Goal: Information Seeking & Learning: Learn about a topic

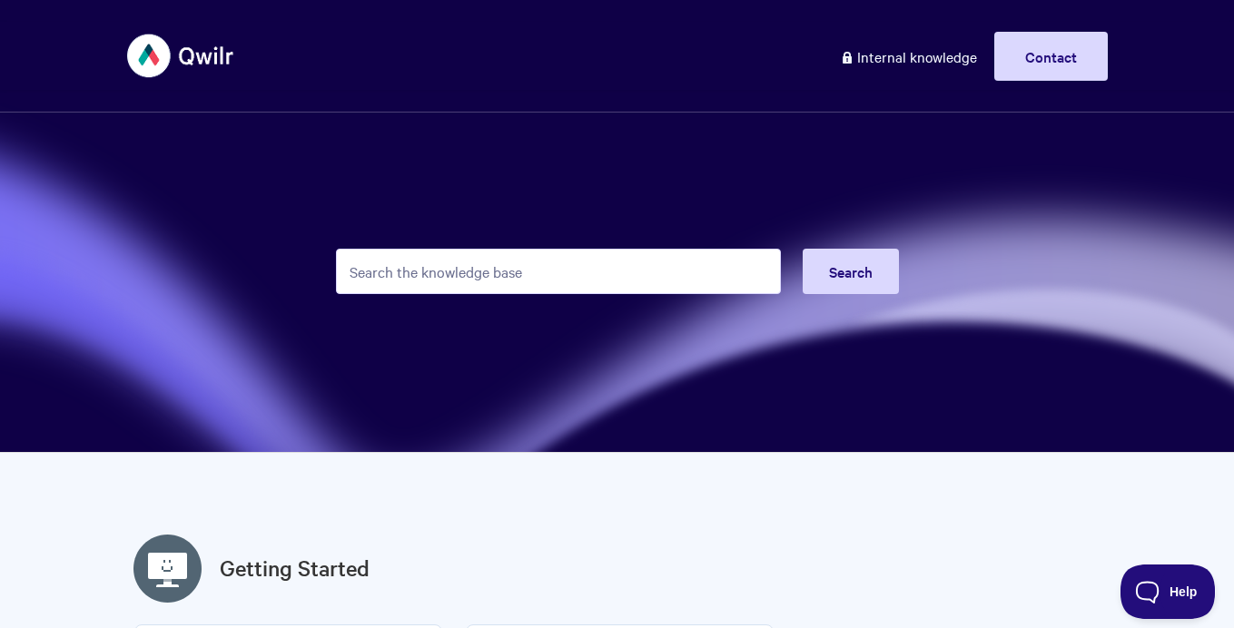
click at [621, 276] on input "Search the knowledge base" at bounding box center [558, 271] width 445 height 45
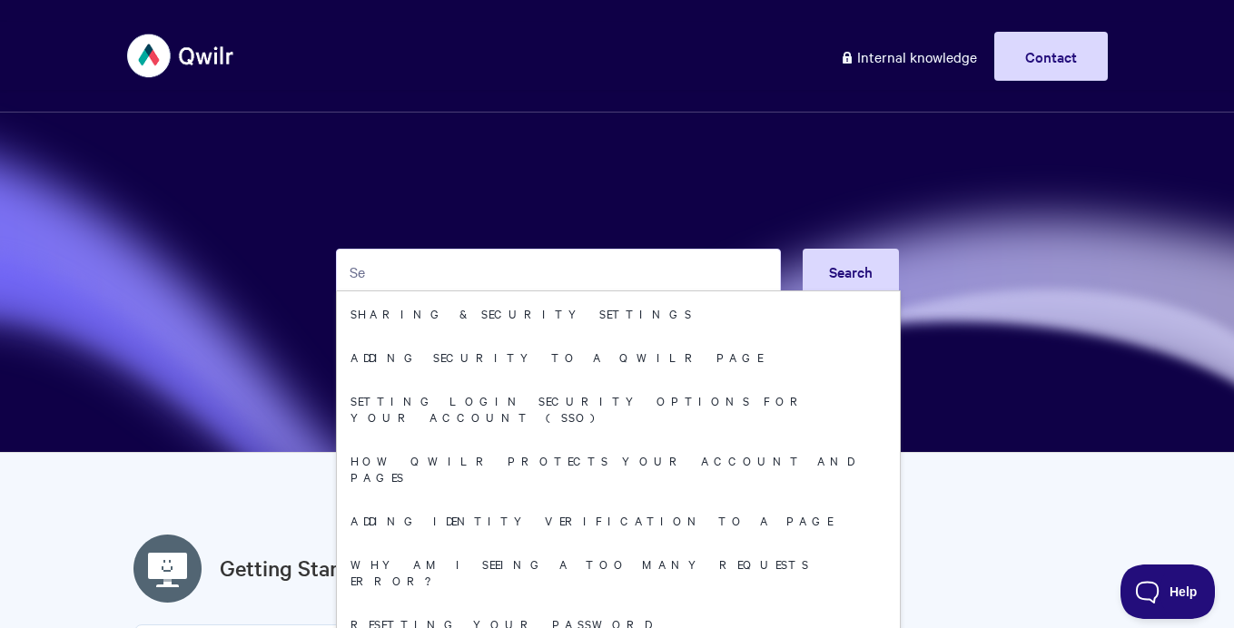
type input "S"
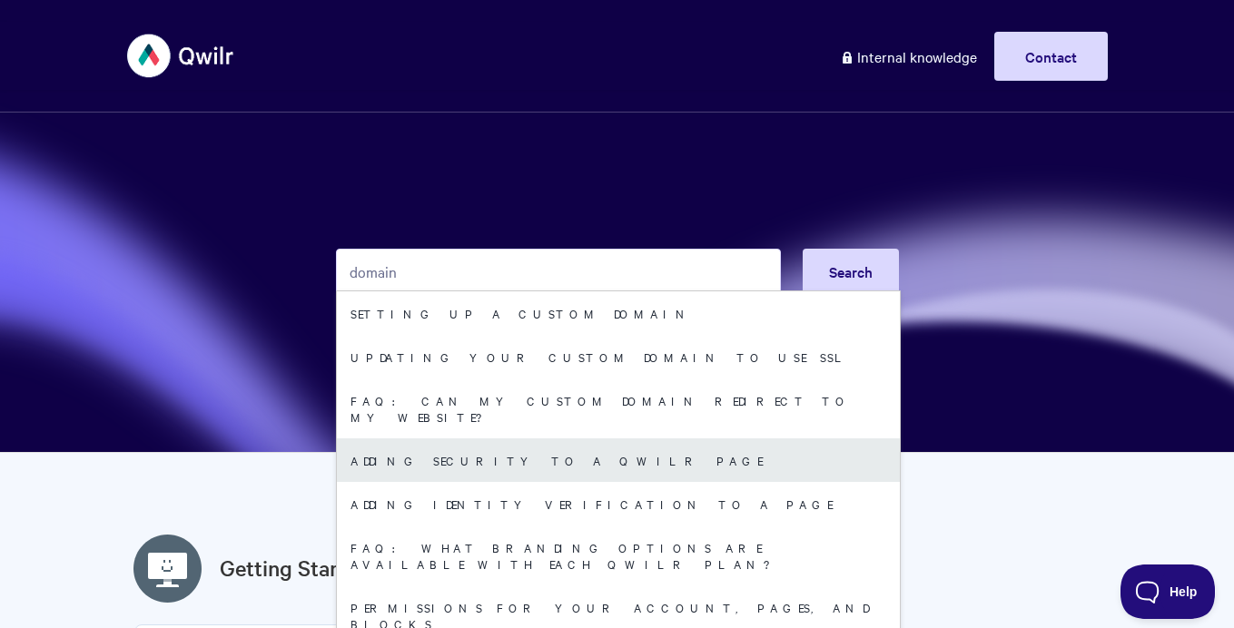
type input "domain"
click at [536, 452] on link "Adding security to a Qwilr Page" at bounding box center [618, 460] width 563 height 44
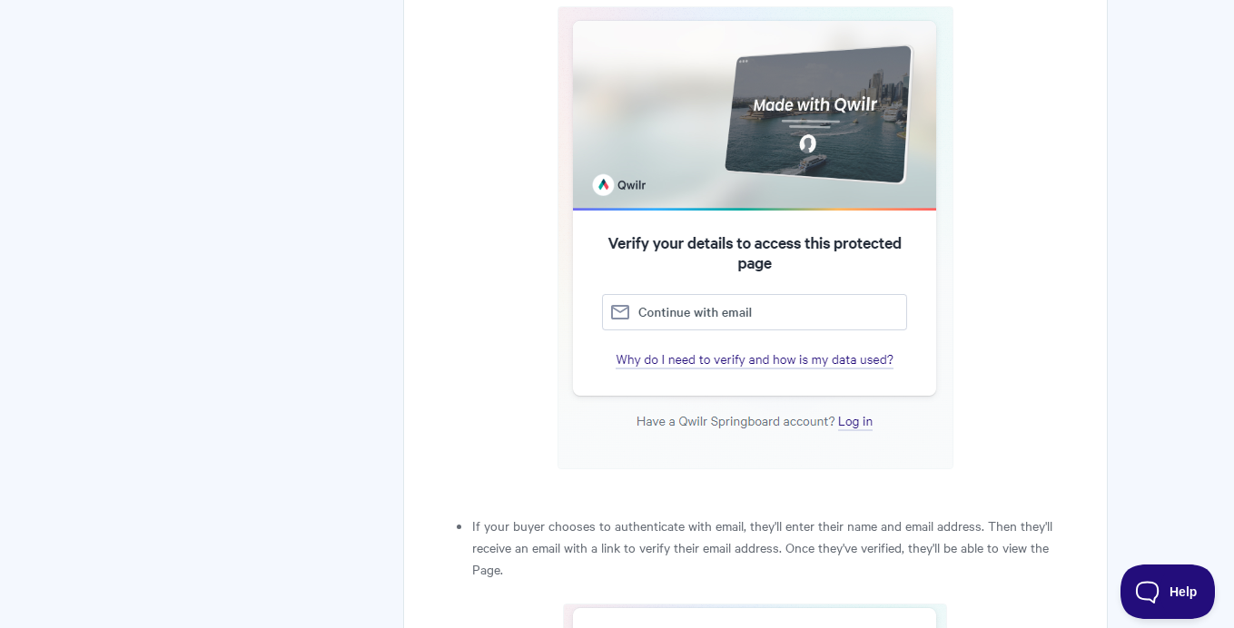
scroll to position [4316, 0]
